Goal: Information Seeking & Learning: Learn about a topic

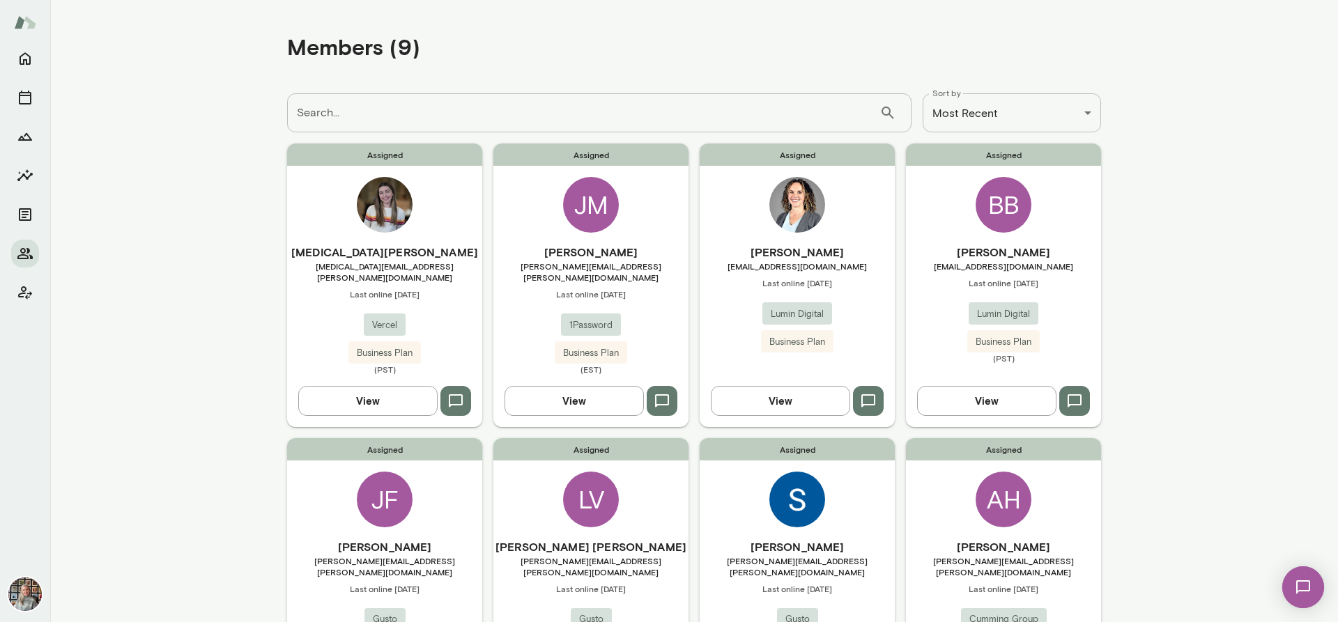
click at [540, 401] on button "View" at bounding box center [574, 400] width 139 height 29
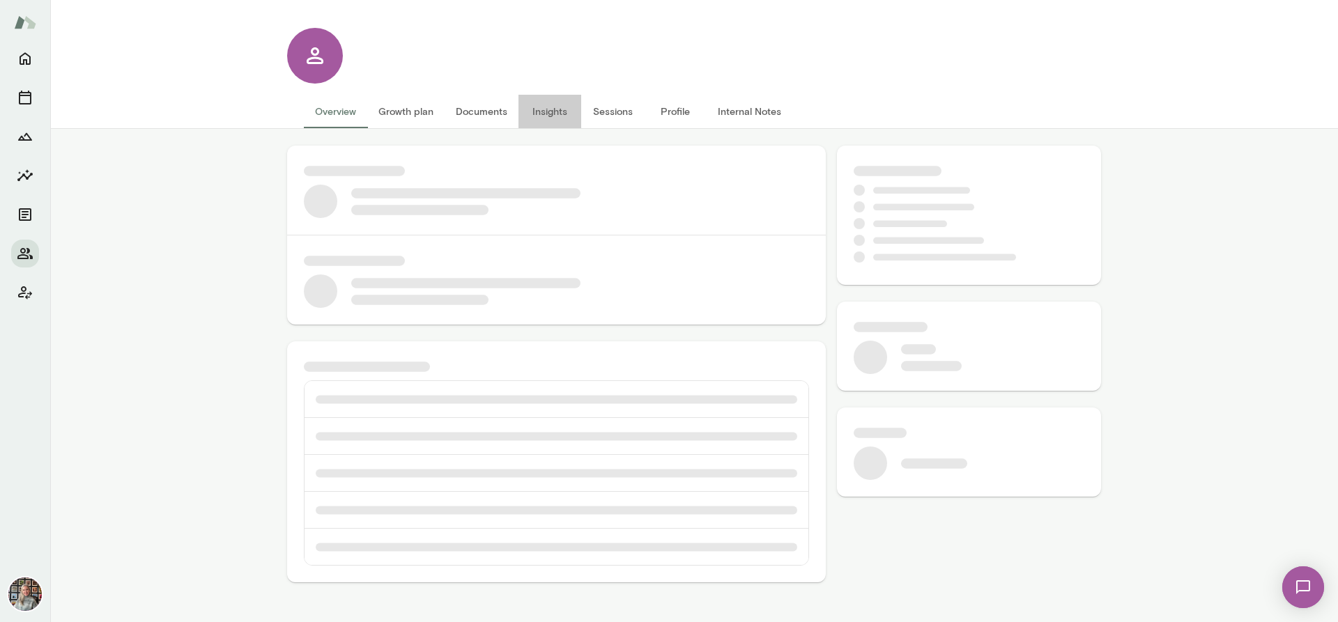
click at [548, 109] on button "Insights" at bounding box center [549, 111] width 63 height 33
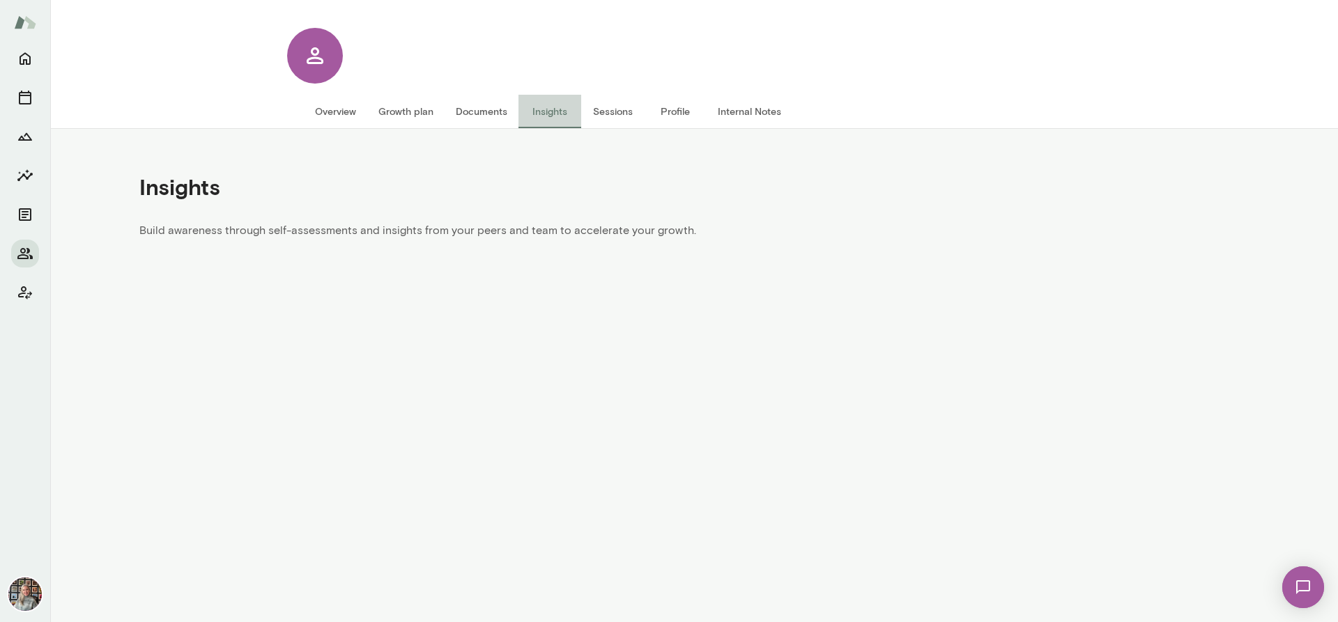
click at [548, 109] on button "Insights" at bounding box center [549, 111] width 63 height 33
click at [338, 114] on button "Overview" at bounding box center [335, 111] width 63 height 33
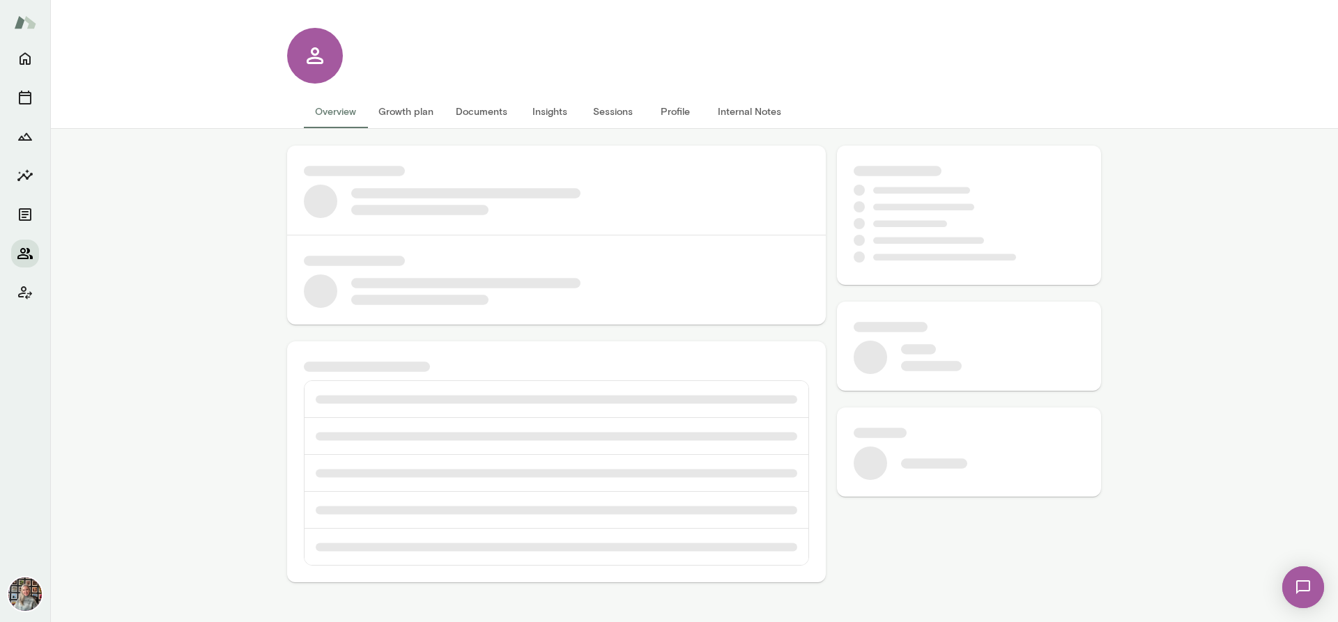
click at [26, 257] on icon "Members" at bounding box center [25, 253] width 17 height 17
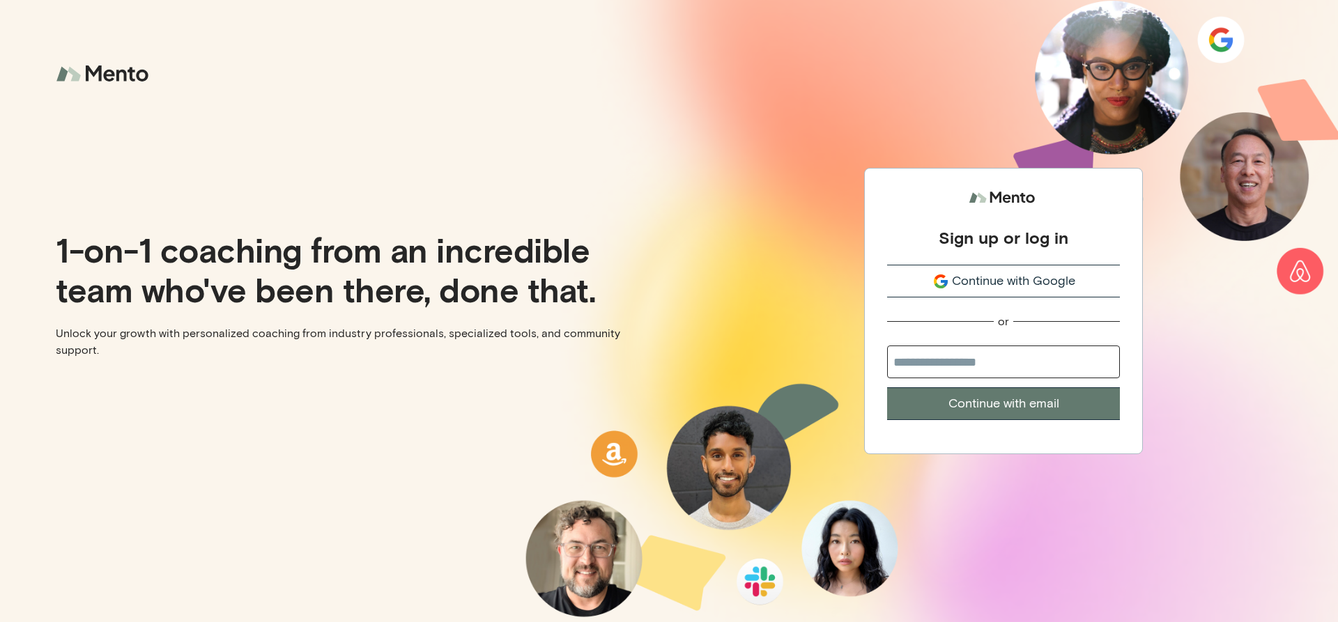
click at [979, 276] on span "Continue with Google" at bounding box center [1013, 281] width 123 height 19
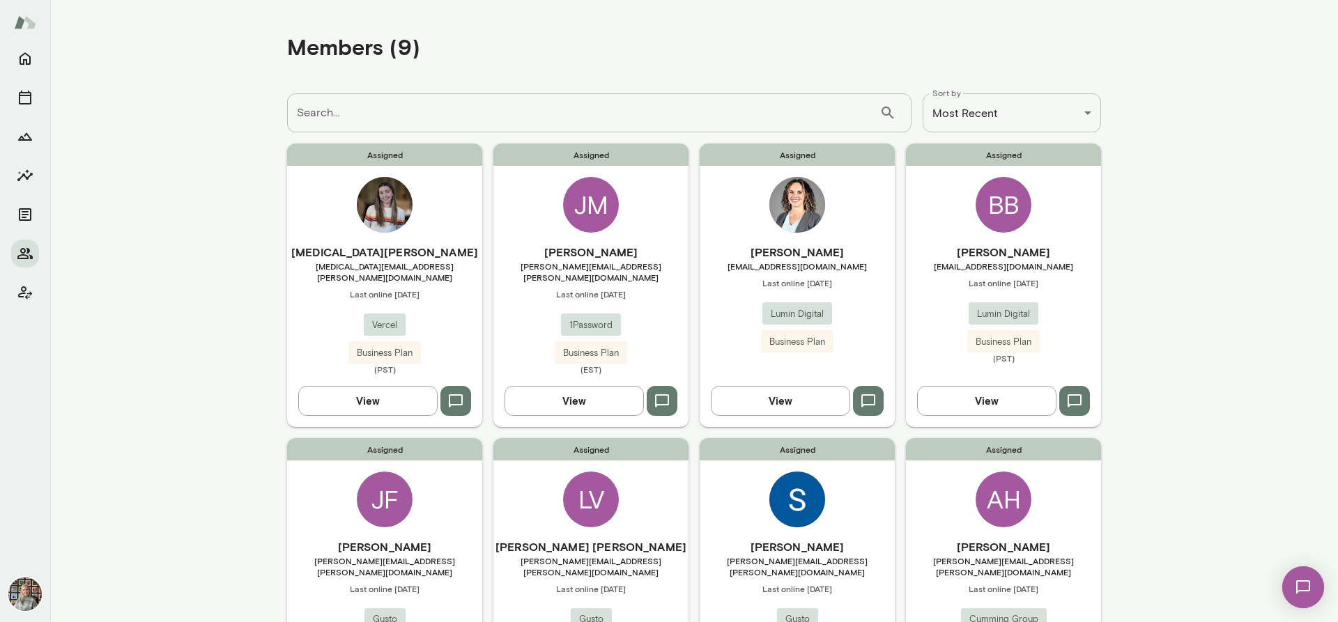
click at [531, 386] on button "View" at bounding box center [574, 400] width 139 height 29
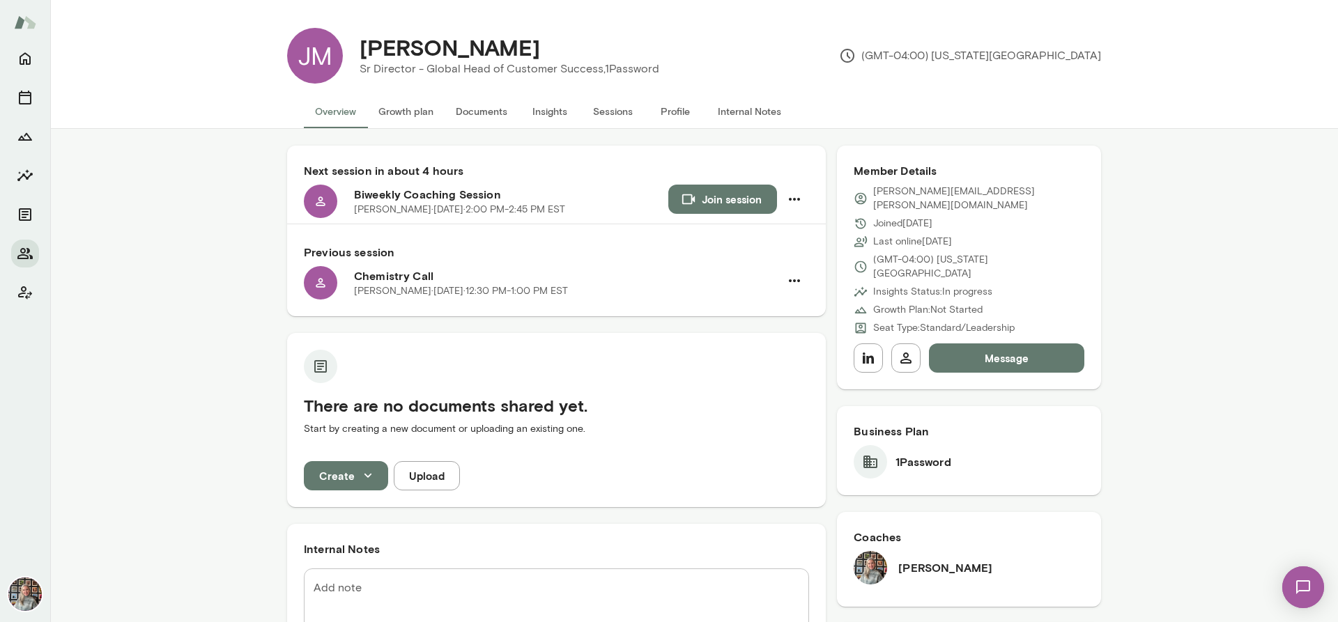
click at [744, 107] on button "Internal Notes" at bounding box center [750, 111] width 86 height 33
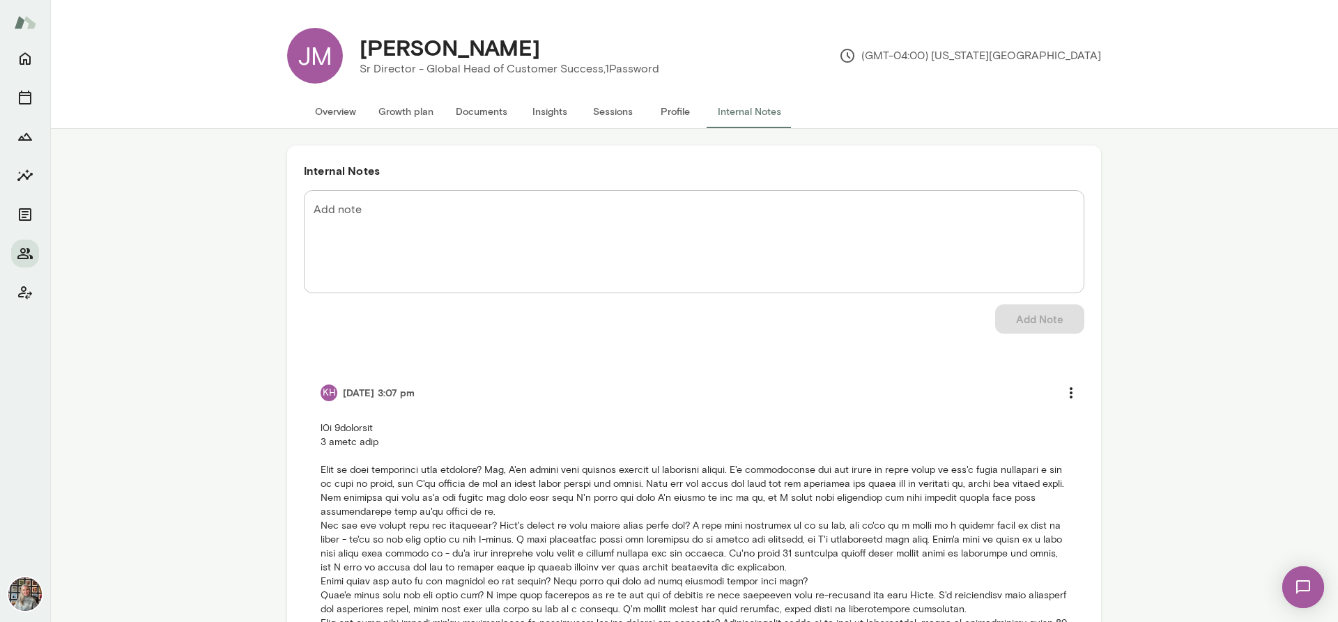
click at [546, 105] on button "Insights" at bounding box center [549, 111] width 63 height 33
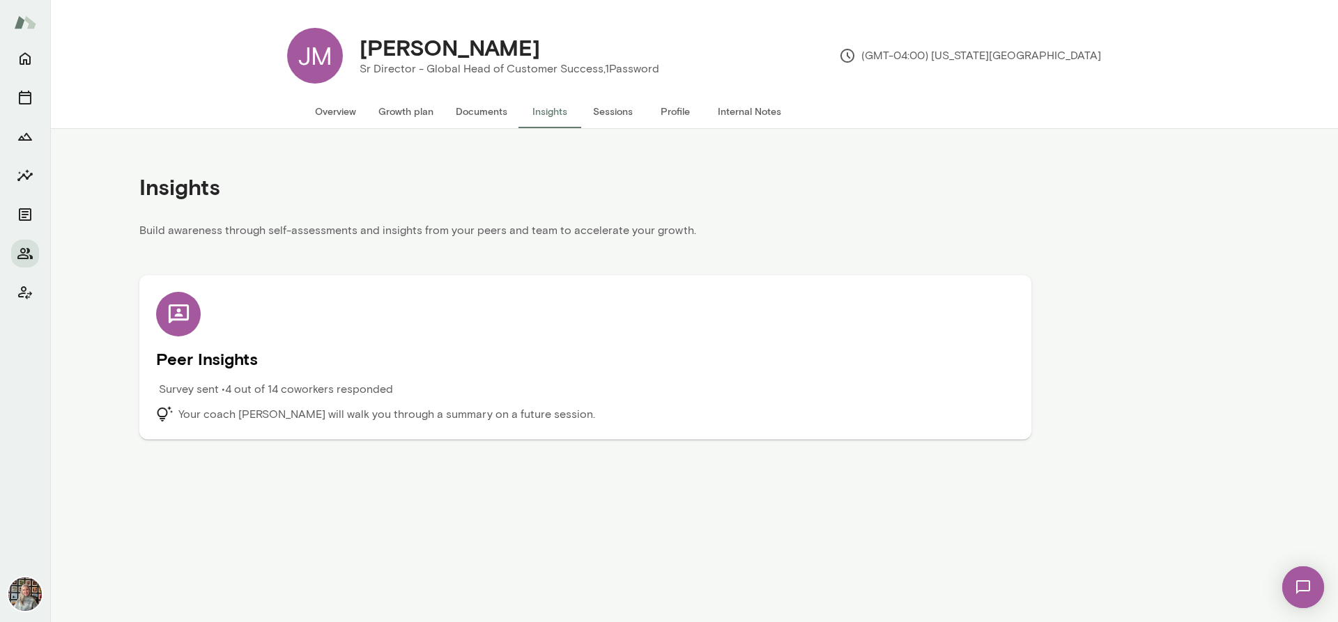
click at [214, 355] on h5 "Peer Insights" at bounding box center [585, 359] width 859 height 22
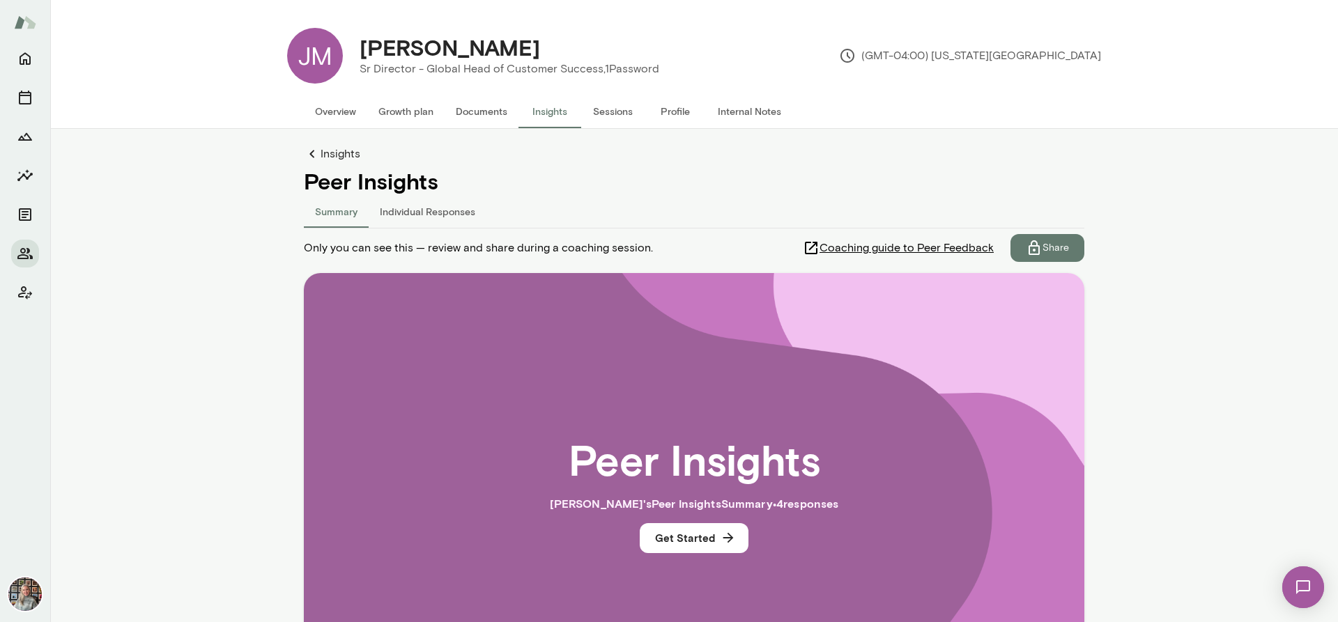
click at [440, 209] on button "Individual Responses" at bounding box center [428, 210] width 118 height 33
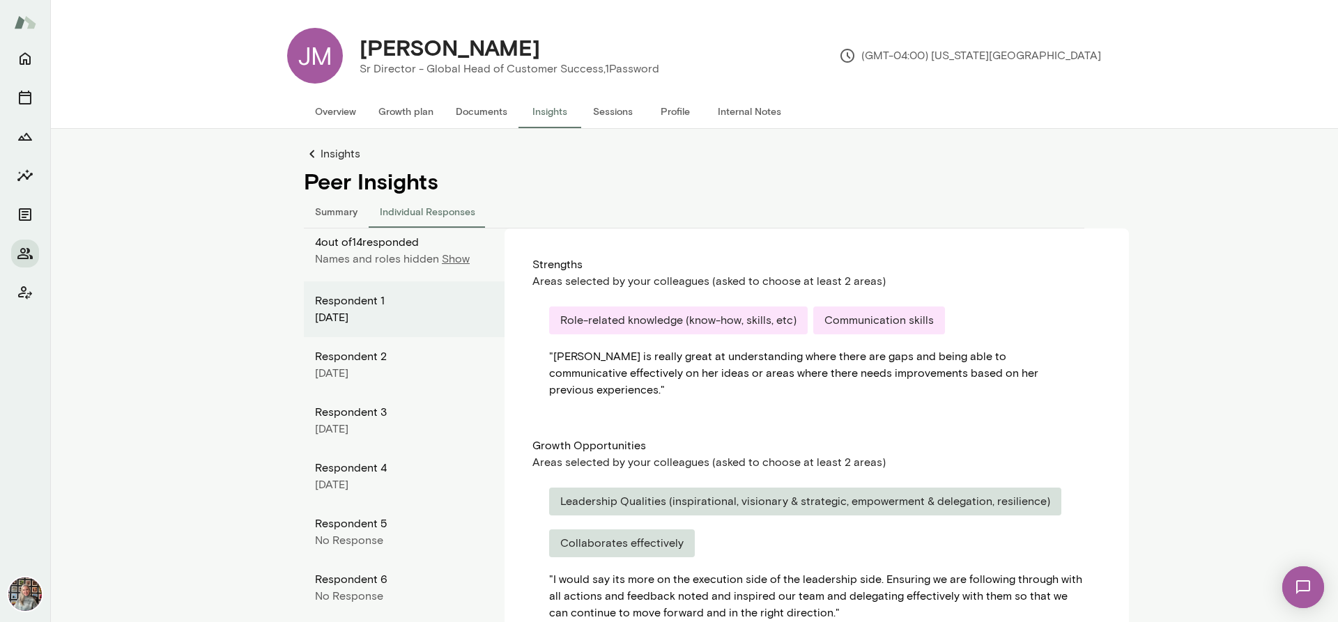
click at [458, 262] on p "Show" at bounding box center [456, 259] width 28 height 17
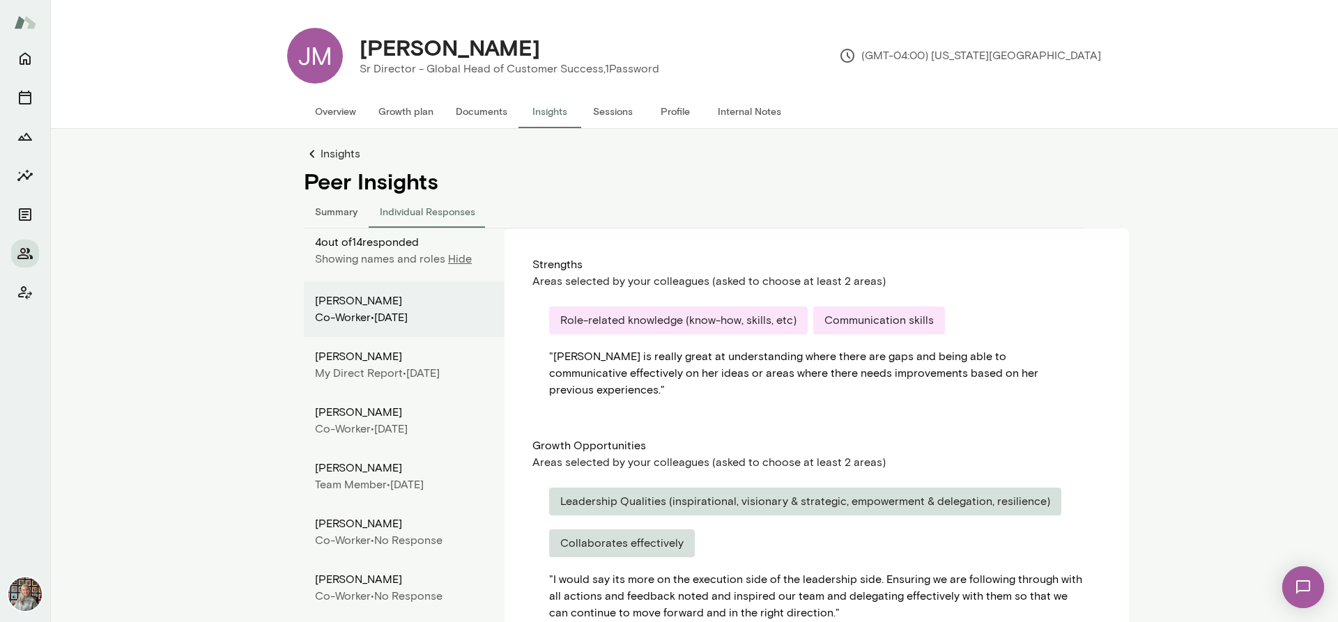
click at [320, 203] on button "Summary" at bounding box center [336, 210] width 65 height 33
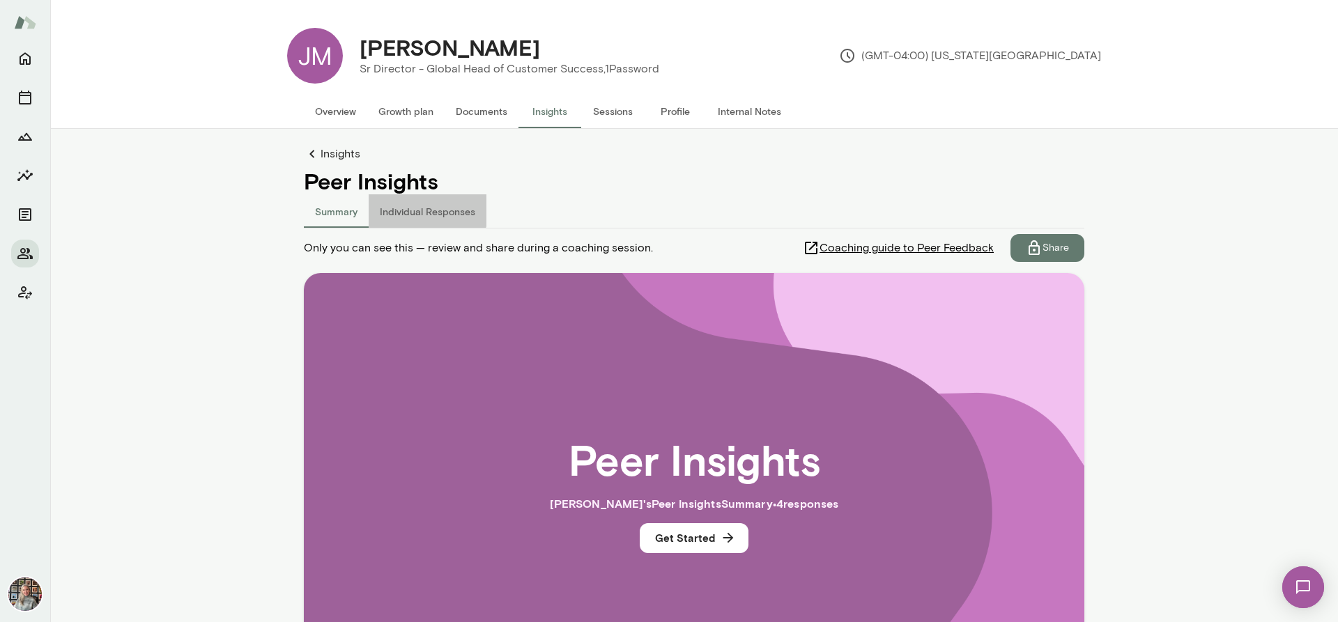
click at [414, 206] on button "Individual Responses" at bounding box center [428, 210] width 118 height 33
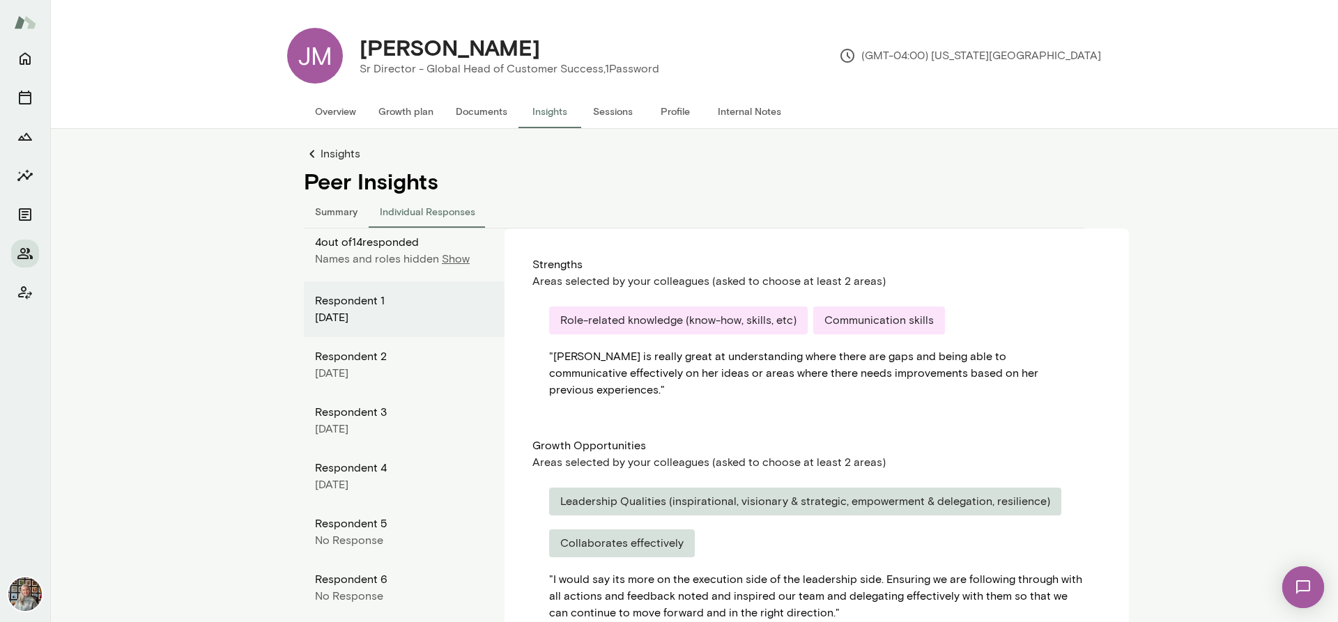
click at [658, 107] on button "Profile" at bounding box center [675, 111] width 63 height 33
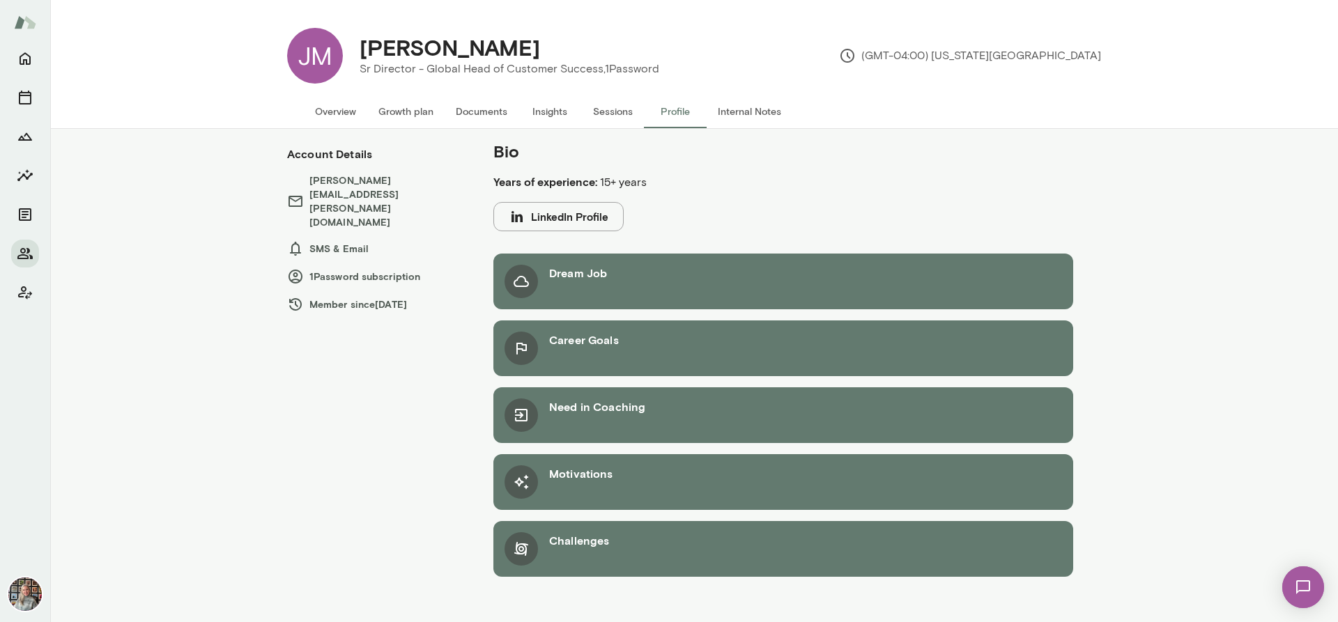
click at [604, 278] on h6 "Dream Job" at bounding box center [578, 273] width 58 height 17
click at [762, 112] on button "Internal Notes" at bounding box center [750, 111] width 86 height 33
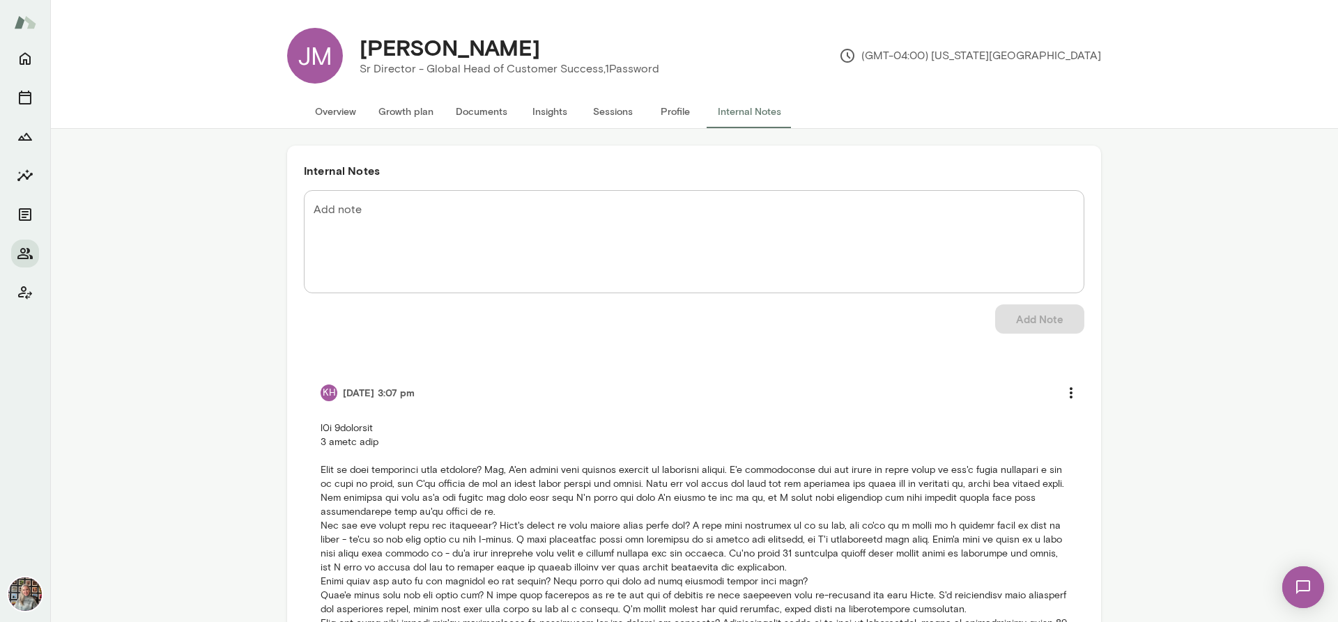
click at [620, 104] on button "Sessions" at bounding box center [612, 111] width 63 height 33
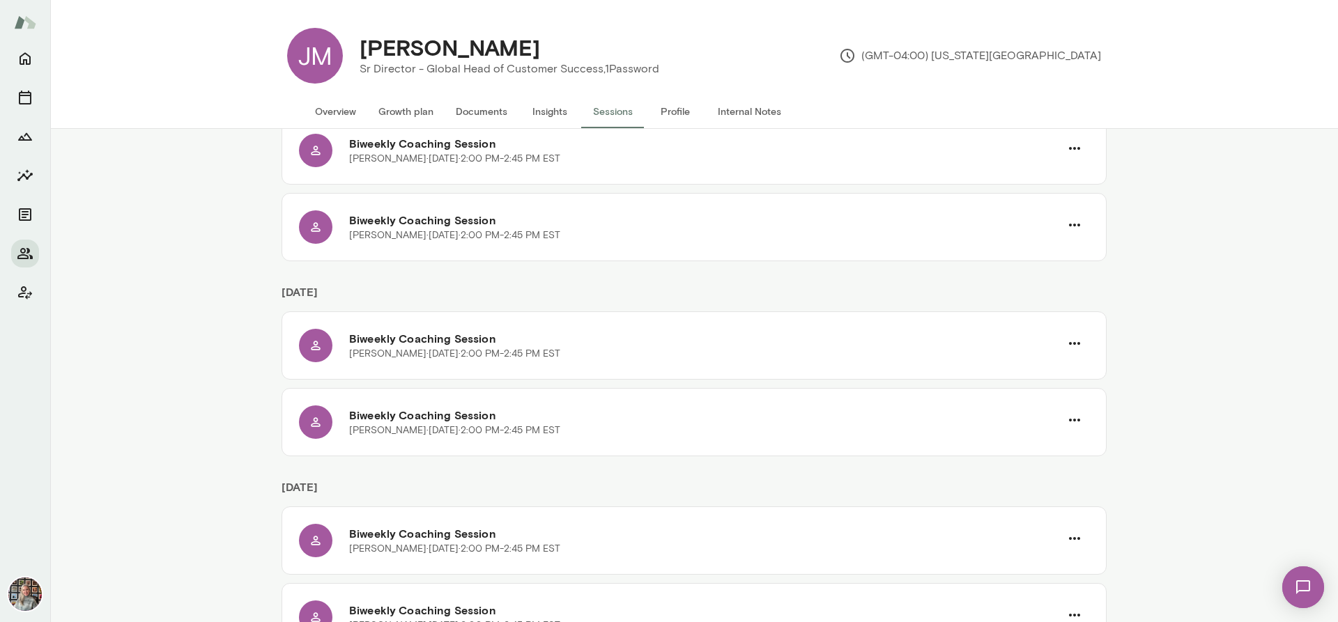
scroll to position [1594, 0]
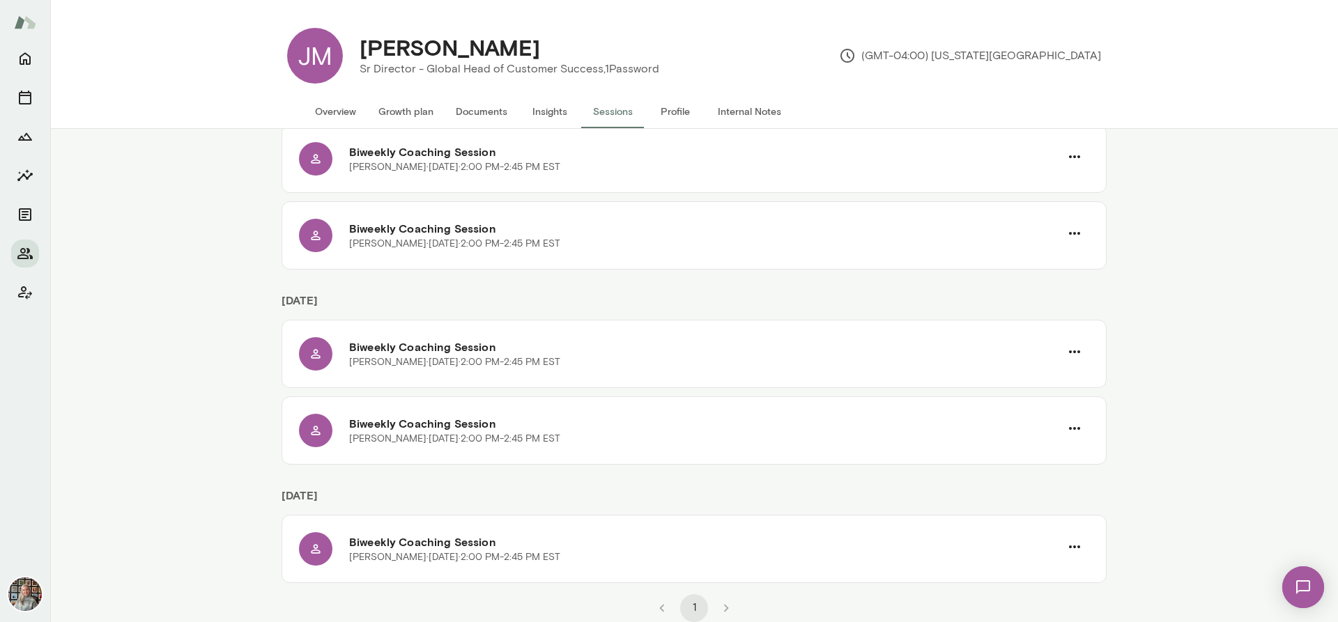
click at [722, 610] on li "pagination navigation" at bounding box center [726, 608] width 32 height 28
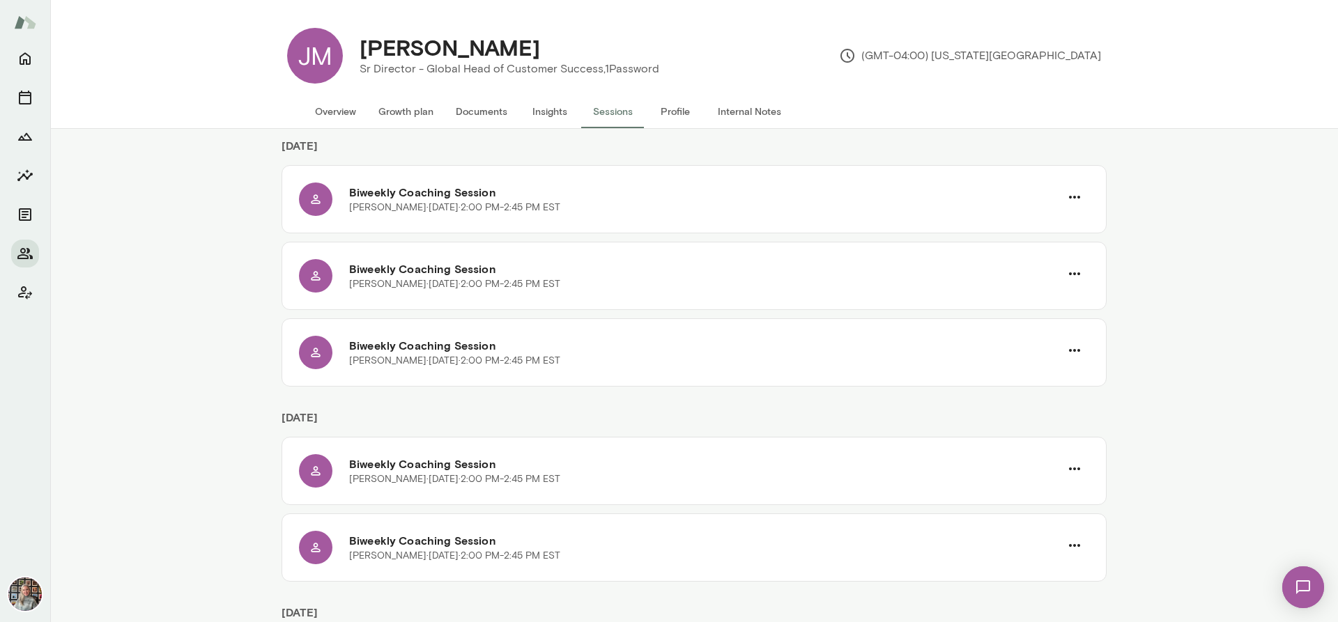
scroll to position [0, 0]
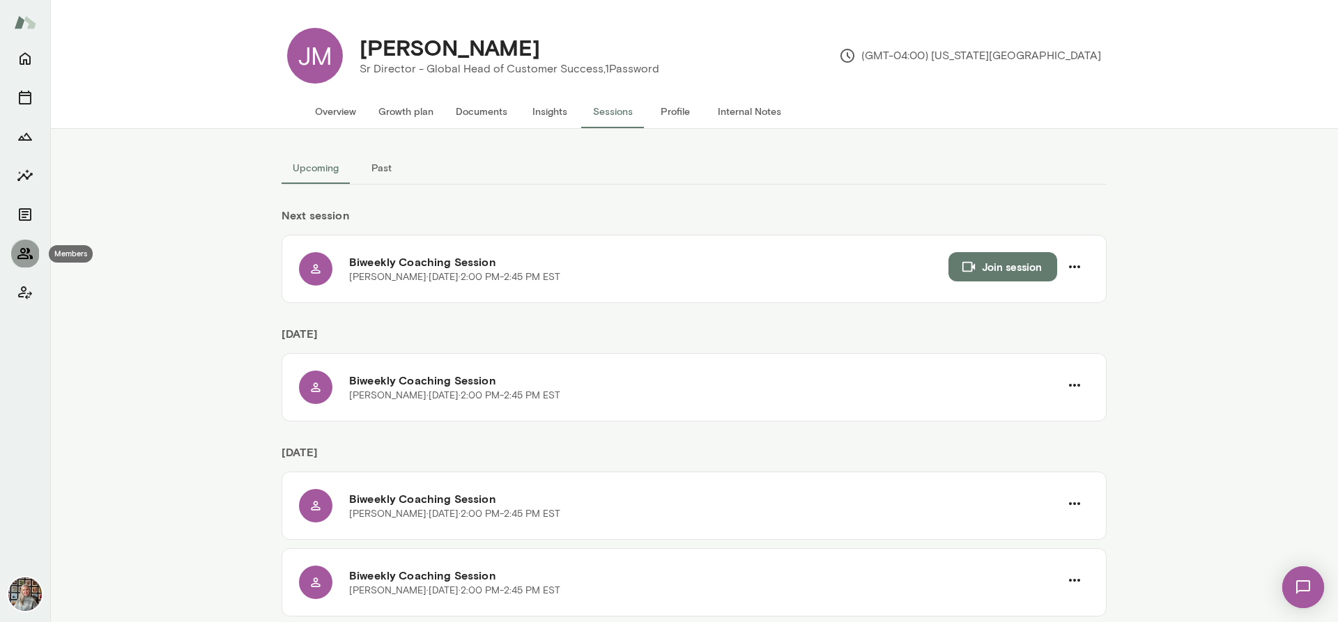
click at [20, 248] on icon "Members" at bounding box center [25, 253] width 17 height 17
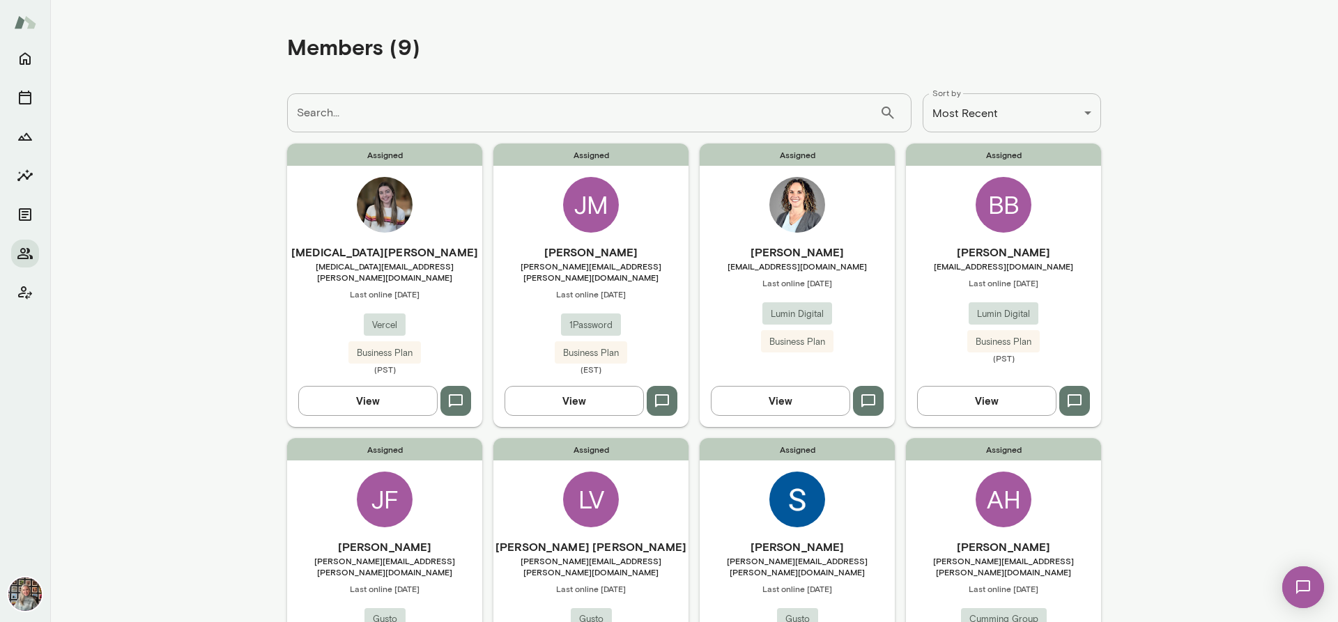
scroll to position [348, 0]
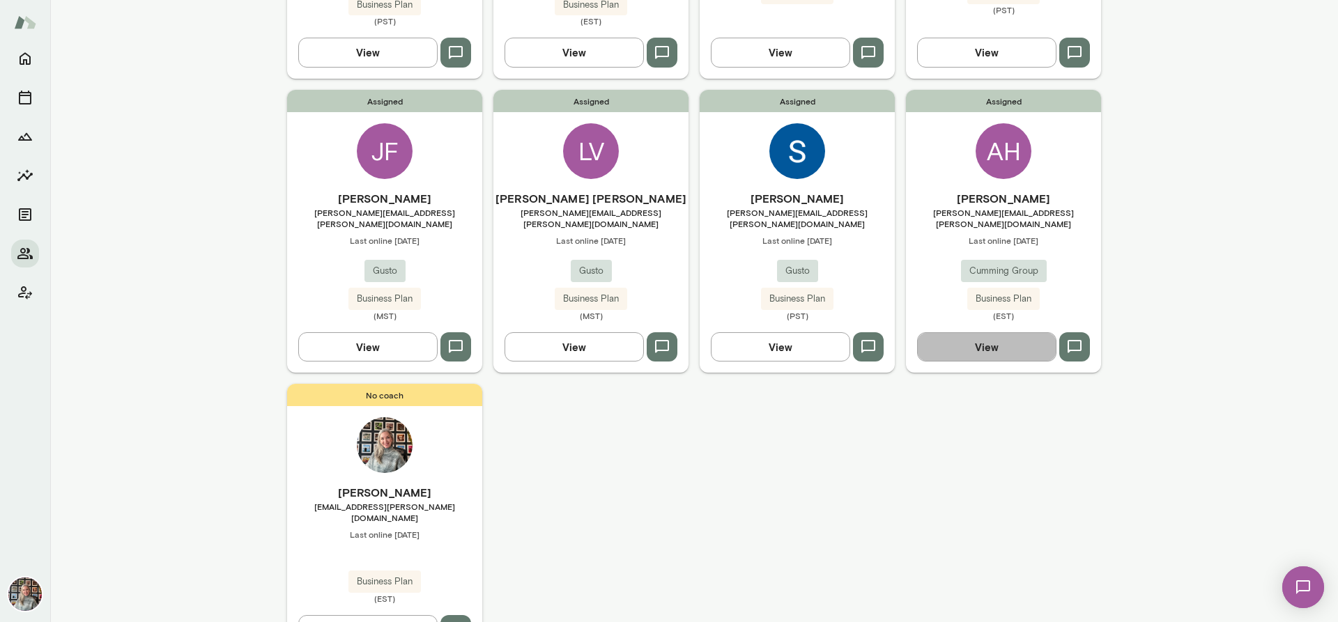
click at [990, 332] on button "View" at bounding box center [986, 346] width 139 height 29
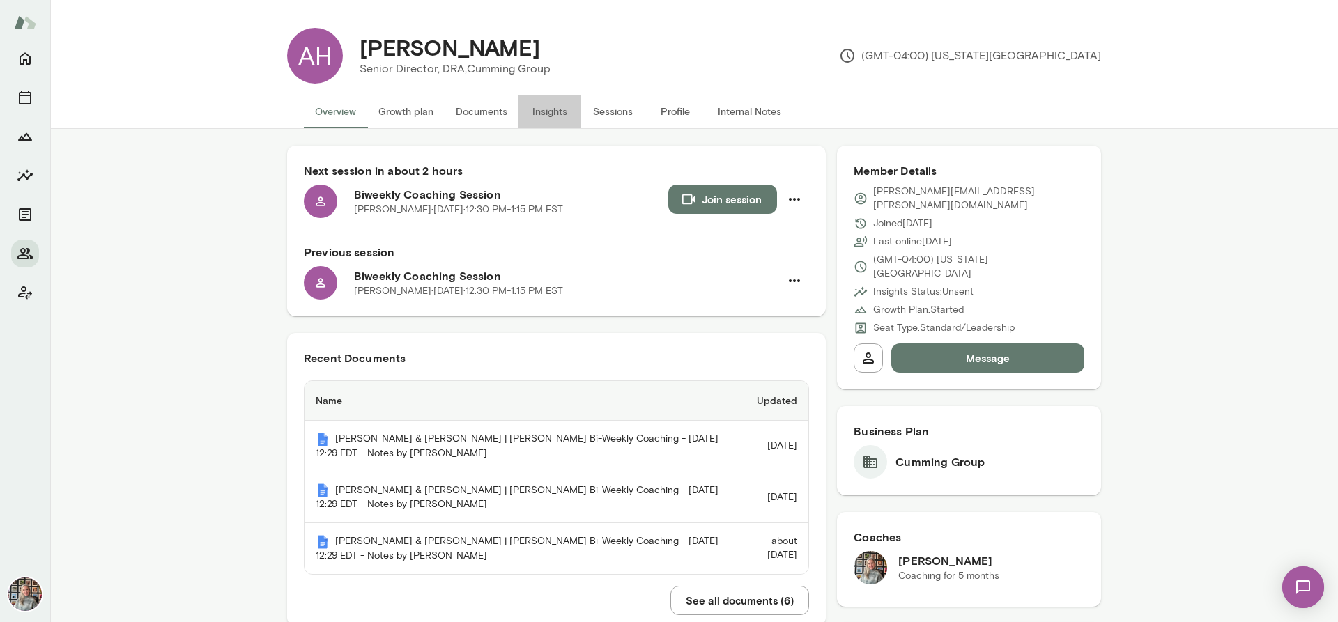
click at [546, 111] on button "Insights" at bounding box center [549, 111] width 63 height 33
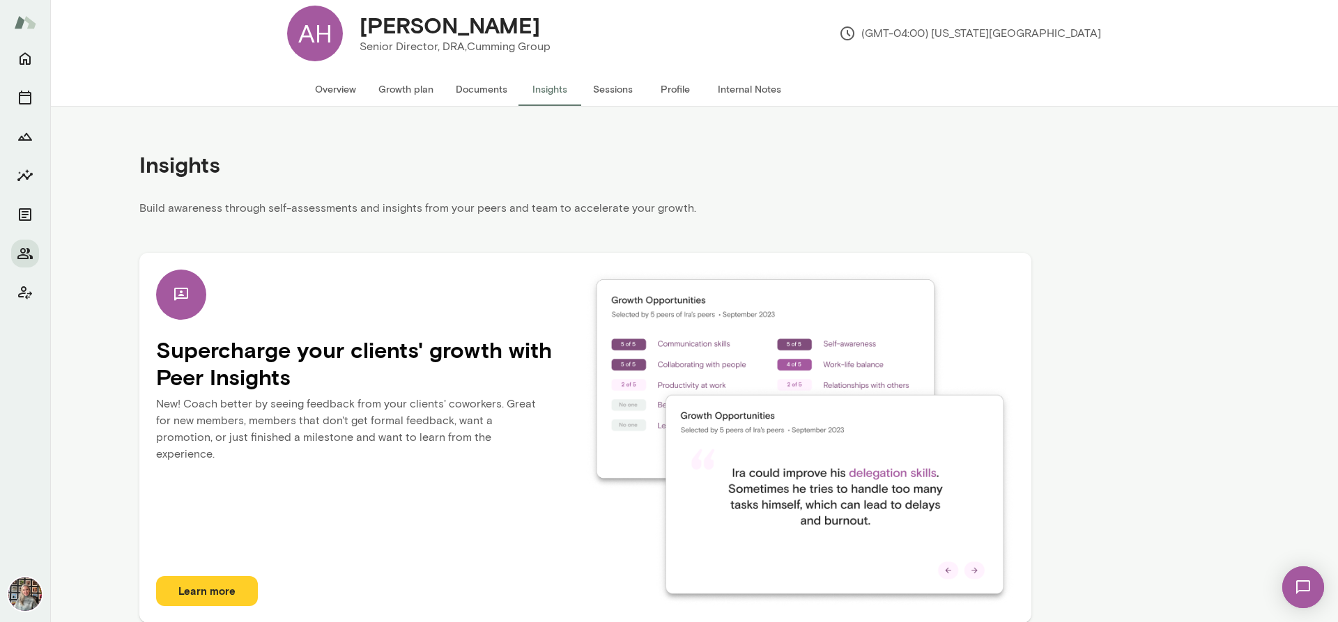
scroll to position [34, 0]
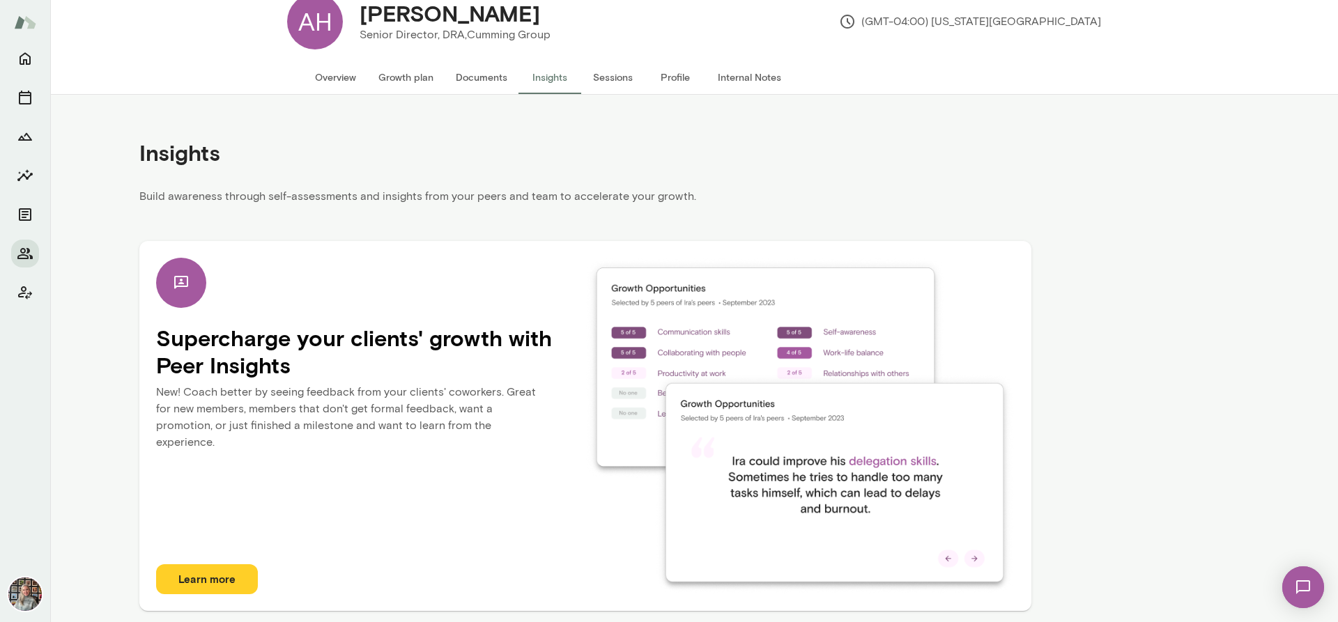
drag, startPoint x: 111, startPoint y: 592, endPoint x: 93, endPoint y: 213, distance: 380.2
click at [111, 592] on div "Insights Build awareness through self-assessments and insights from your peers …" at bounding box center [585, 359] width 1070 height 528
drag, startPoint x: 22, startPoint y: 257, endPoint x: 132, endPoint y: 281, distance: 111.9
click at [22, 257] on icon "Members" at bounding box center [25, 253] width 17 height 17
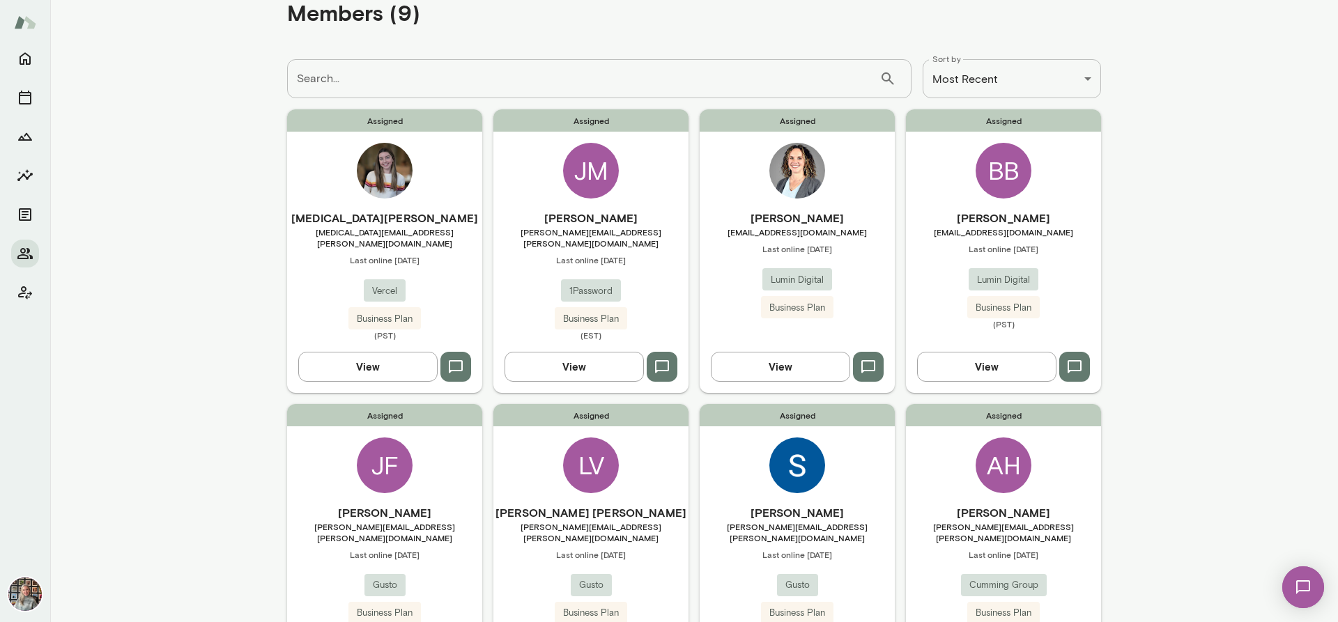
click at [755, 352] on button "View" at bounding box center [780, 366] width 139 height 29
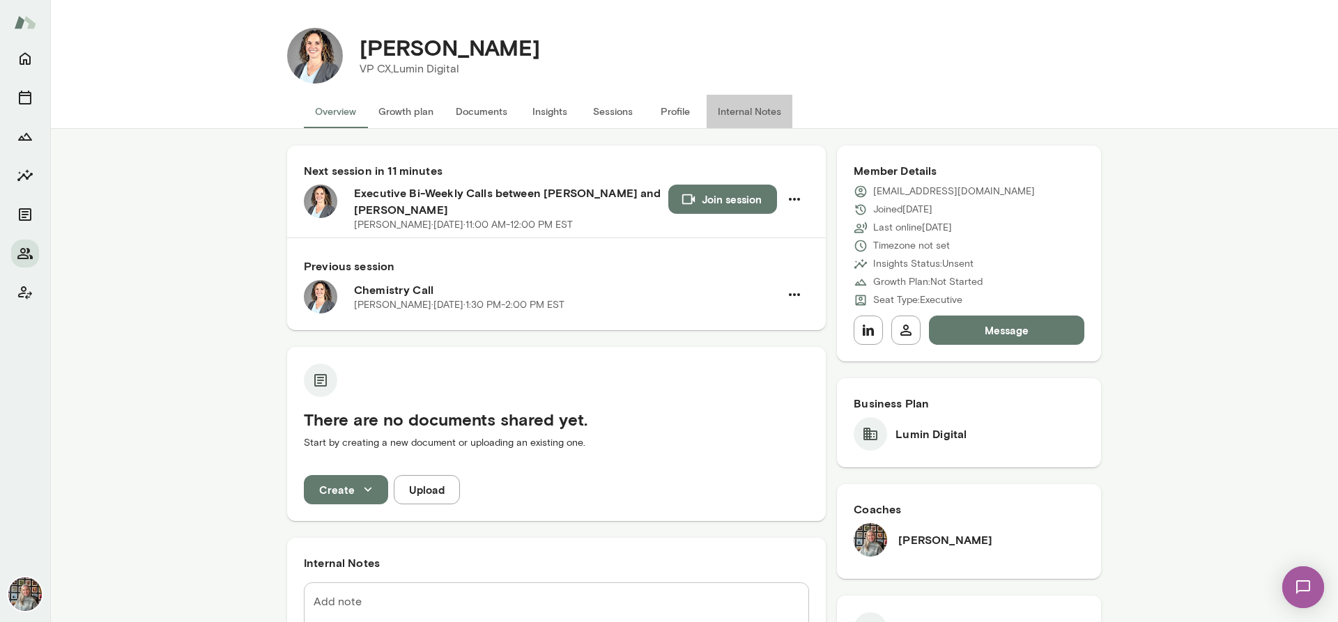
click at [737, 113] on button "Internal Notes" at bounding box center [750, 111] width 86 height 33
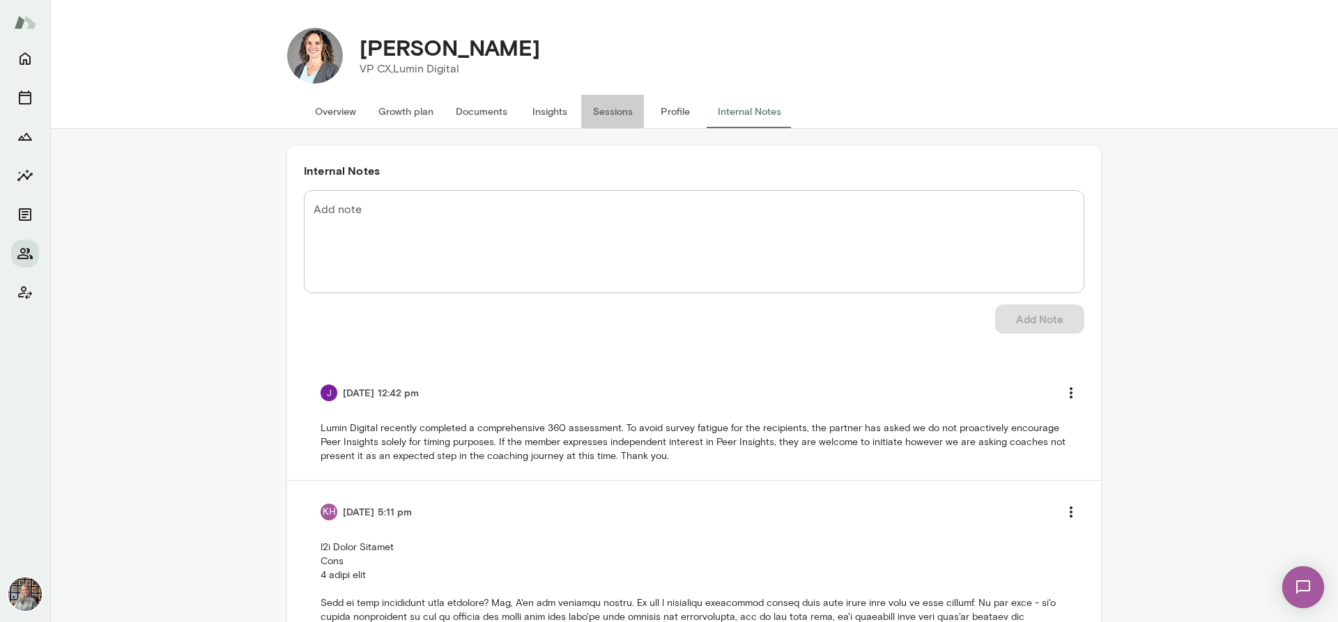
click at [599, 107] on button "Sessions" at bounding box center [612, 111] width 63 height 33
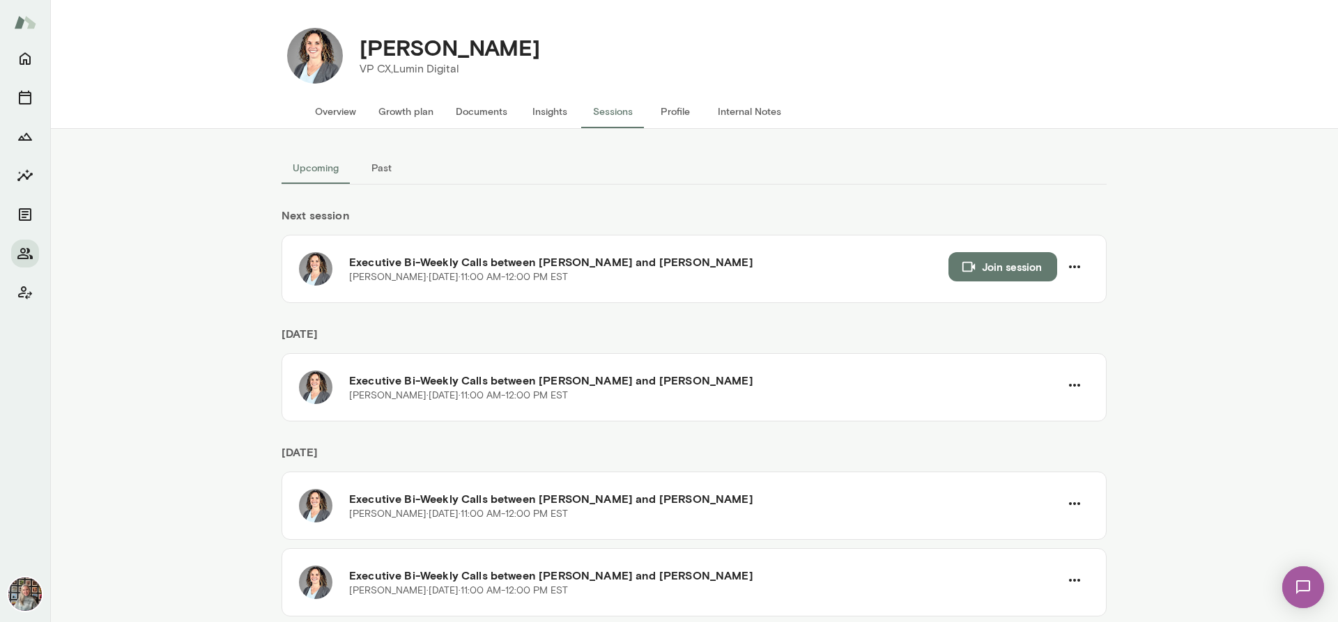
click at [1192, 275] on div "Upcoming Past Next session Executive Bi-Weekly Calls between Tricia Maggio and …" at bounding box center [694, 375] width 1288 height 493
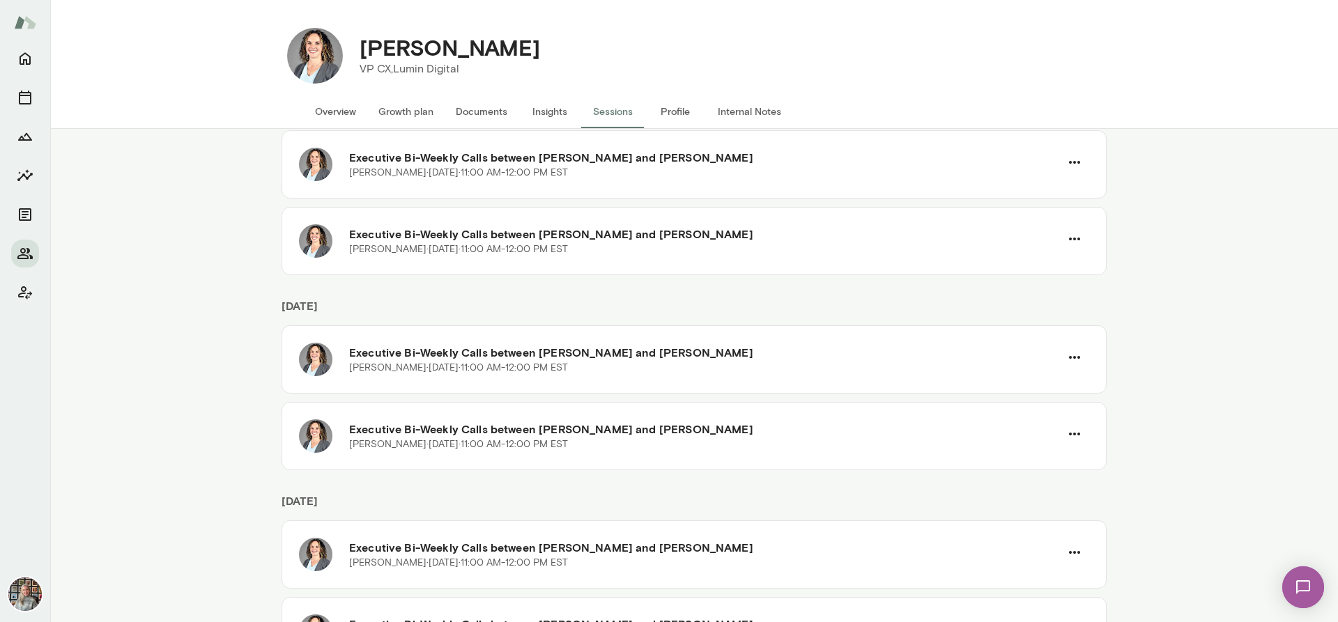
scroll to position [1594, 0]
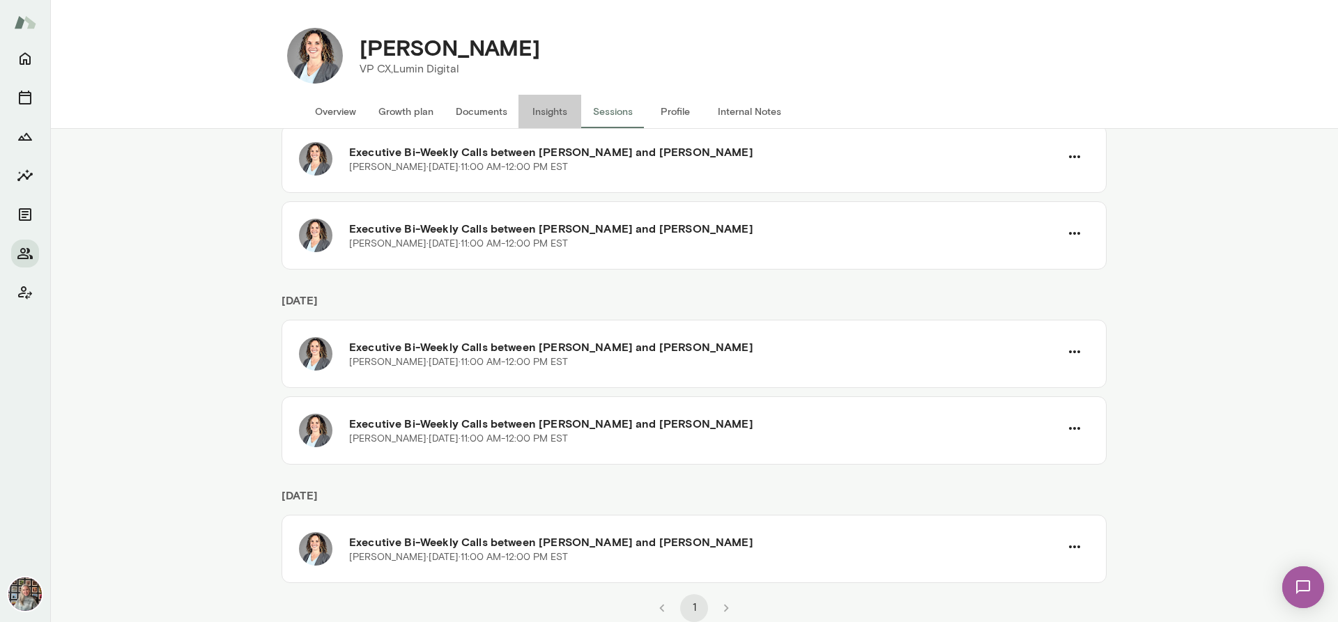
click at [549, 107] on button "Insights" at bounding box center [549, 111] width 63 height 33
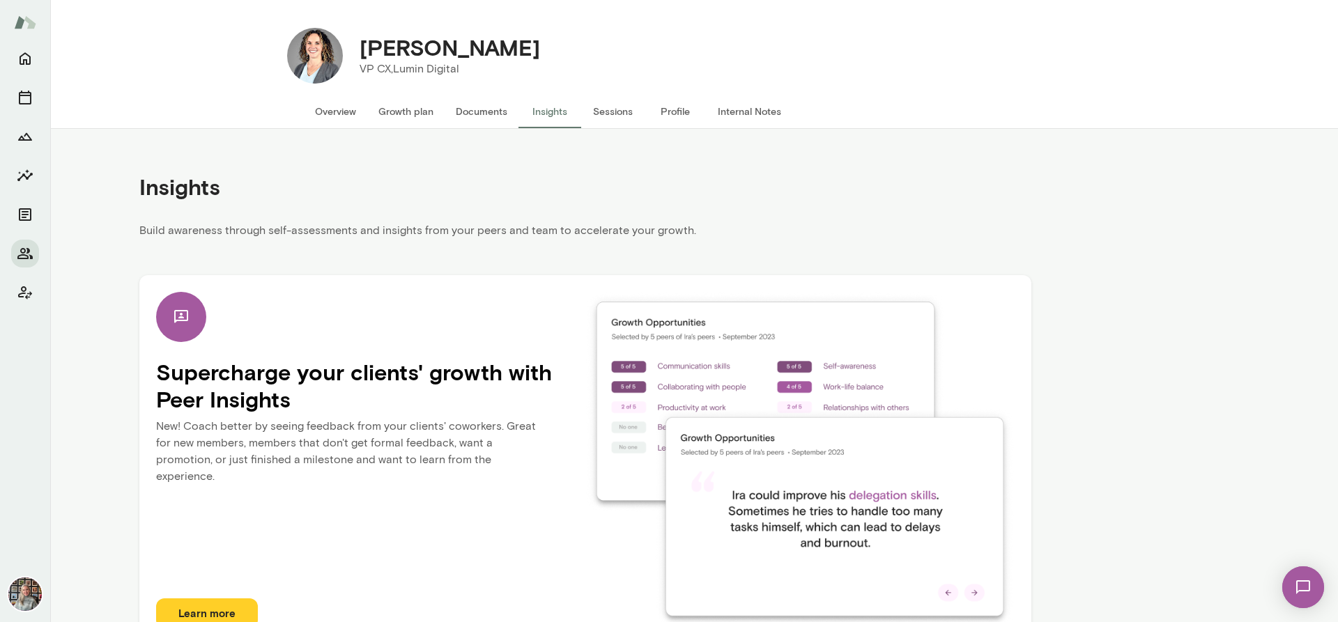
click at [399, 109] on button "Growth plan" at bounding box center [405, 111] width 77 height 33
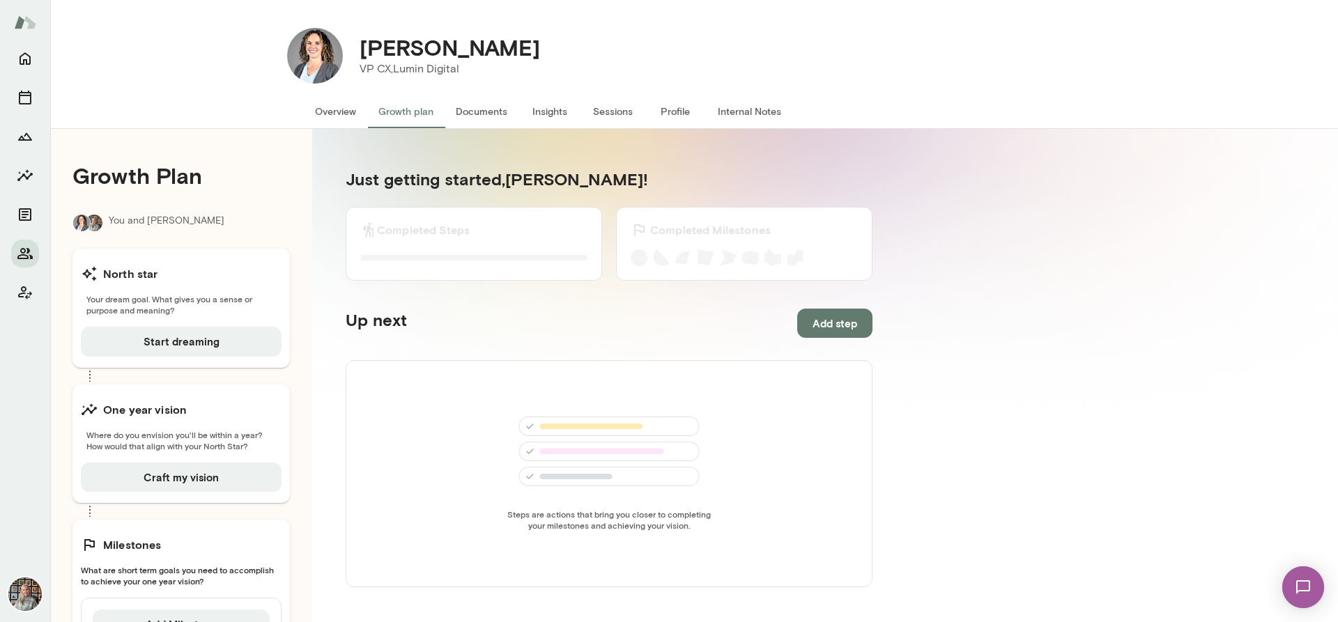
click at [323, 107] on button "Overview" at bounding box center [335, 111] width 63 height 33
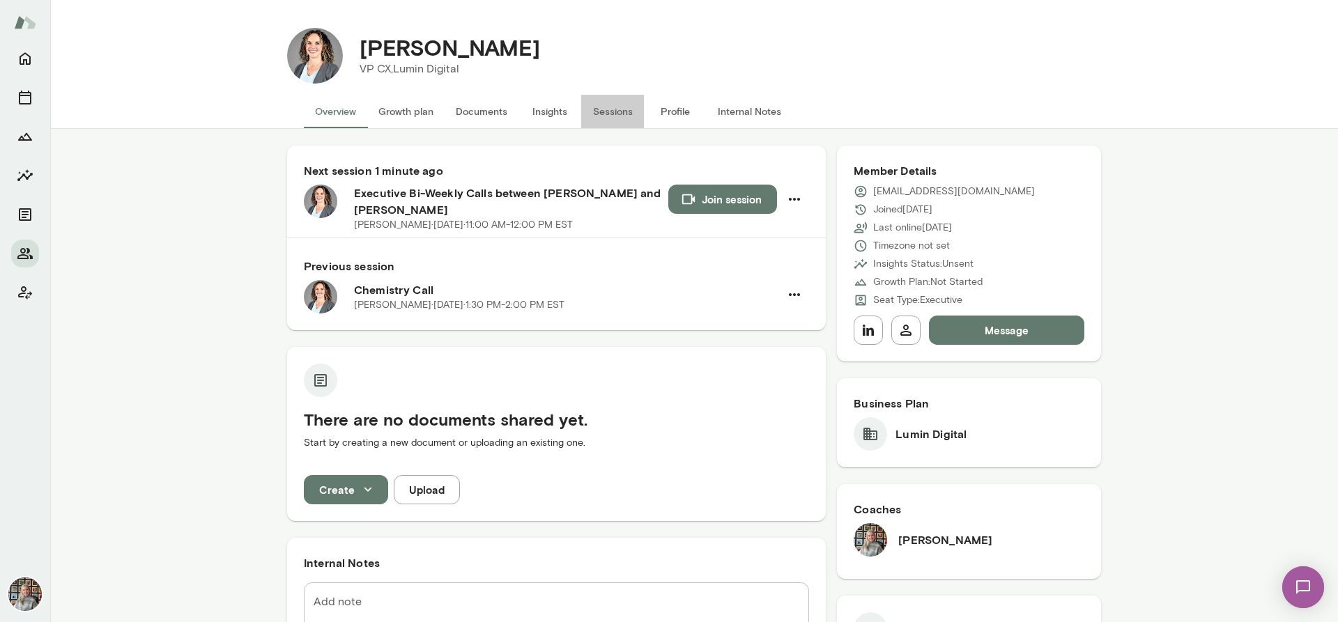
click at [610, 111] on button "Sessions" at bounding box center [612, 111] width 63 height 33
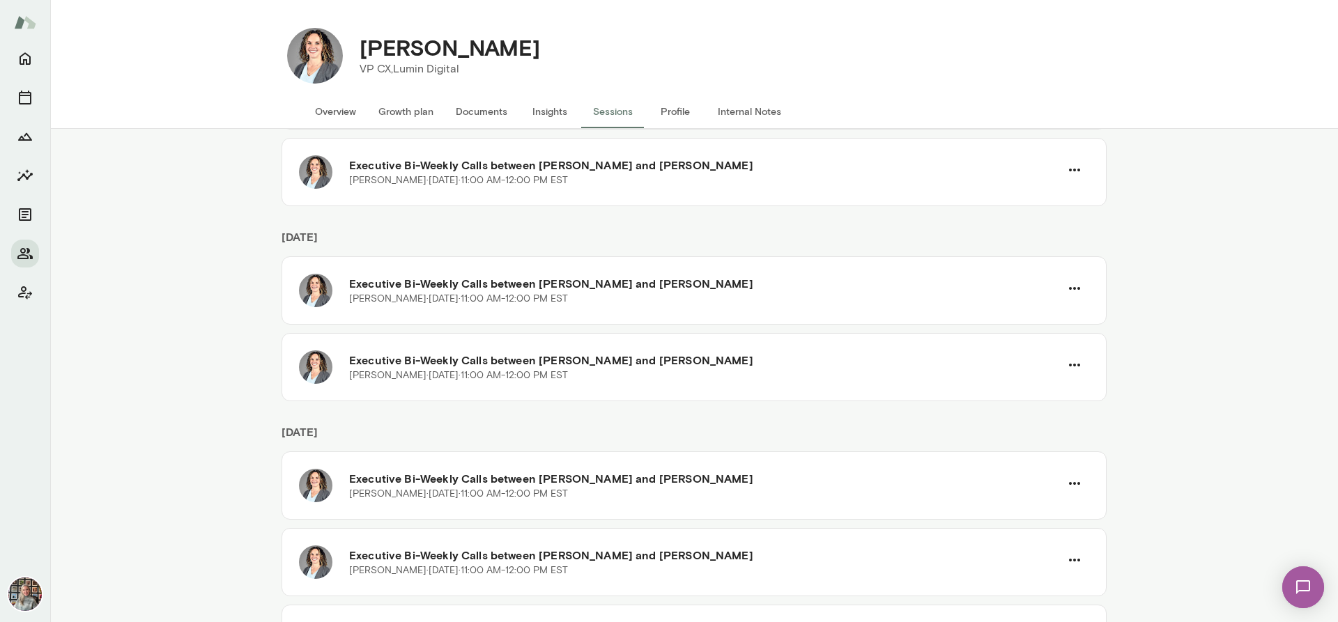
scroll to position [451, 0]
